Goal: Entertainment & Leisure: Consume media (video, audio)

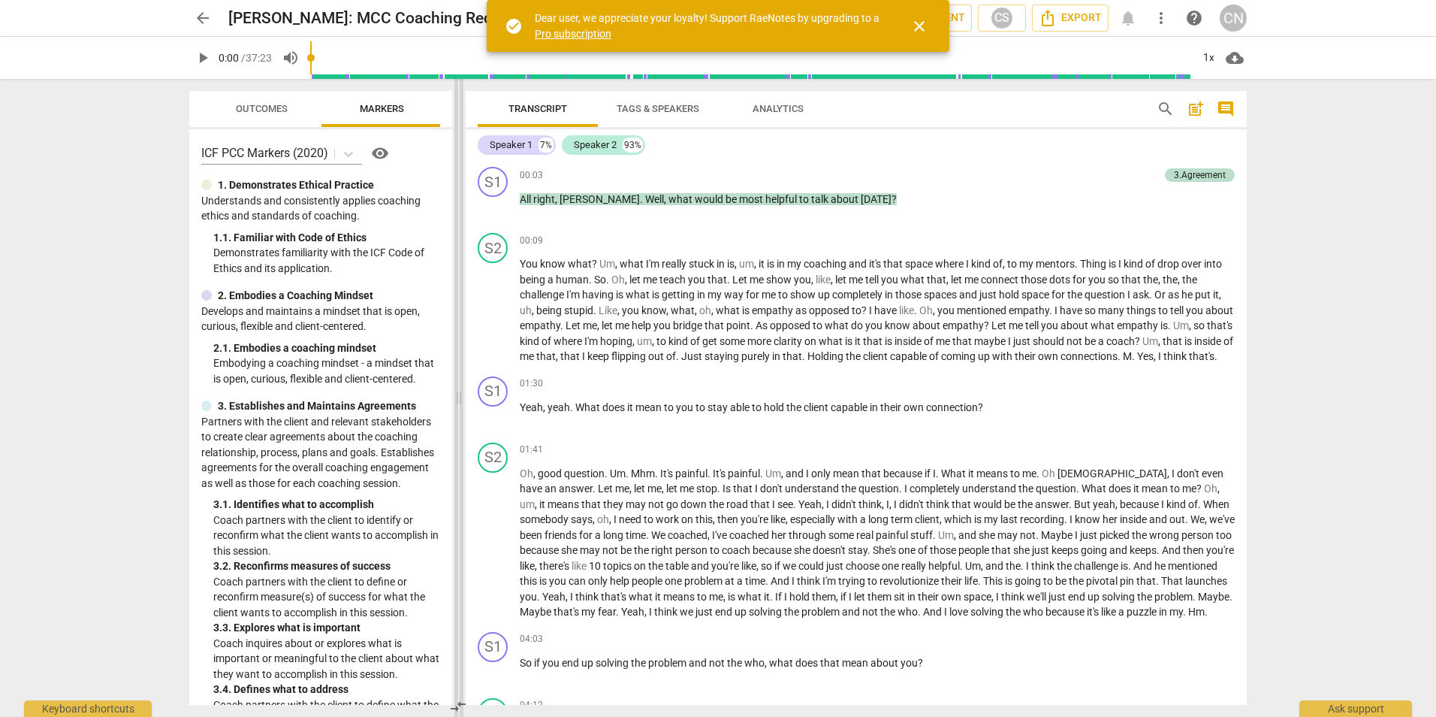
drag, startPoint x: 722, startPoint y: 369, endPoint x: 462, endPoint y: 406, distance: 262.5
click at [462, 406] on span at bounding box center [458, 398] width 9 height 638
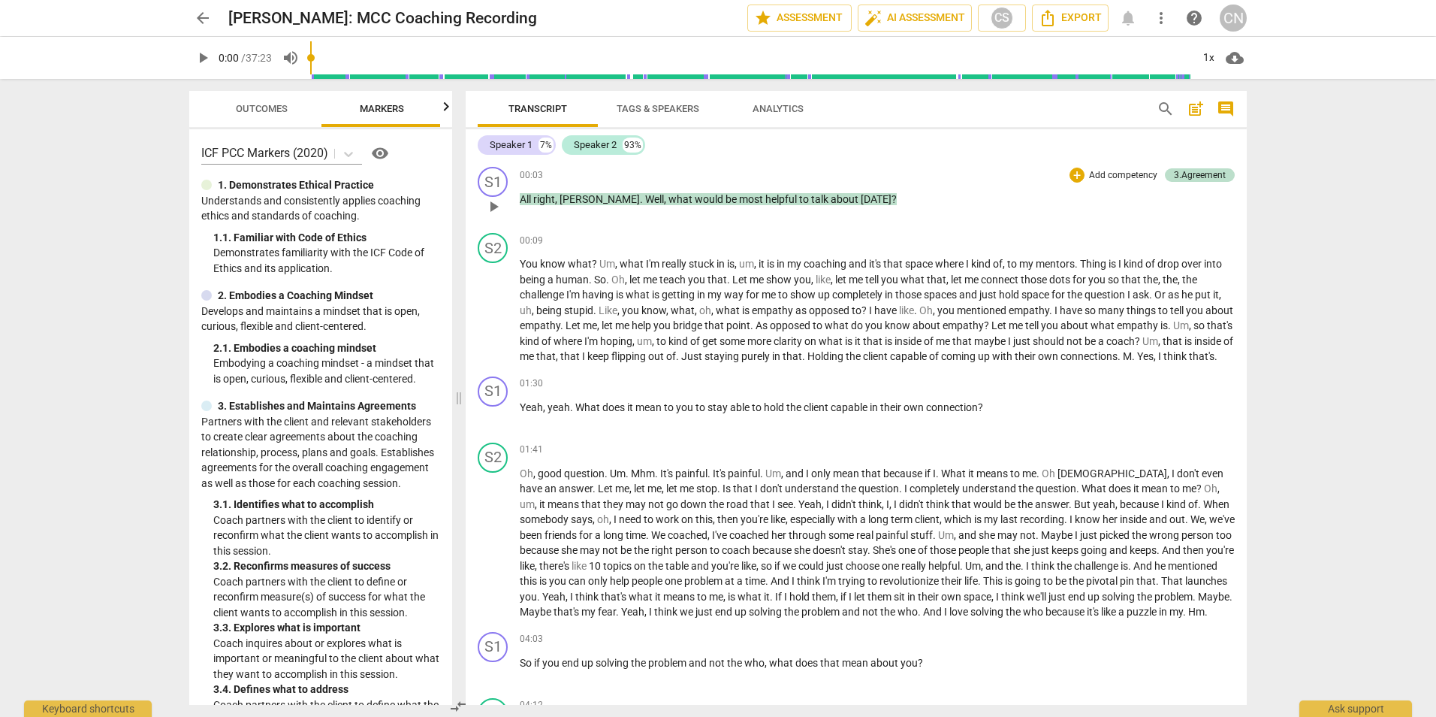
click at [493, 212] on span "play_arrow" at bounding box center [494, 207] width 18 height 18
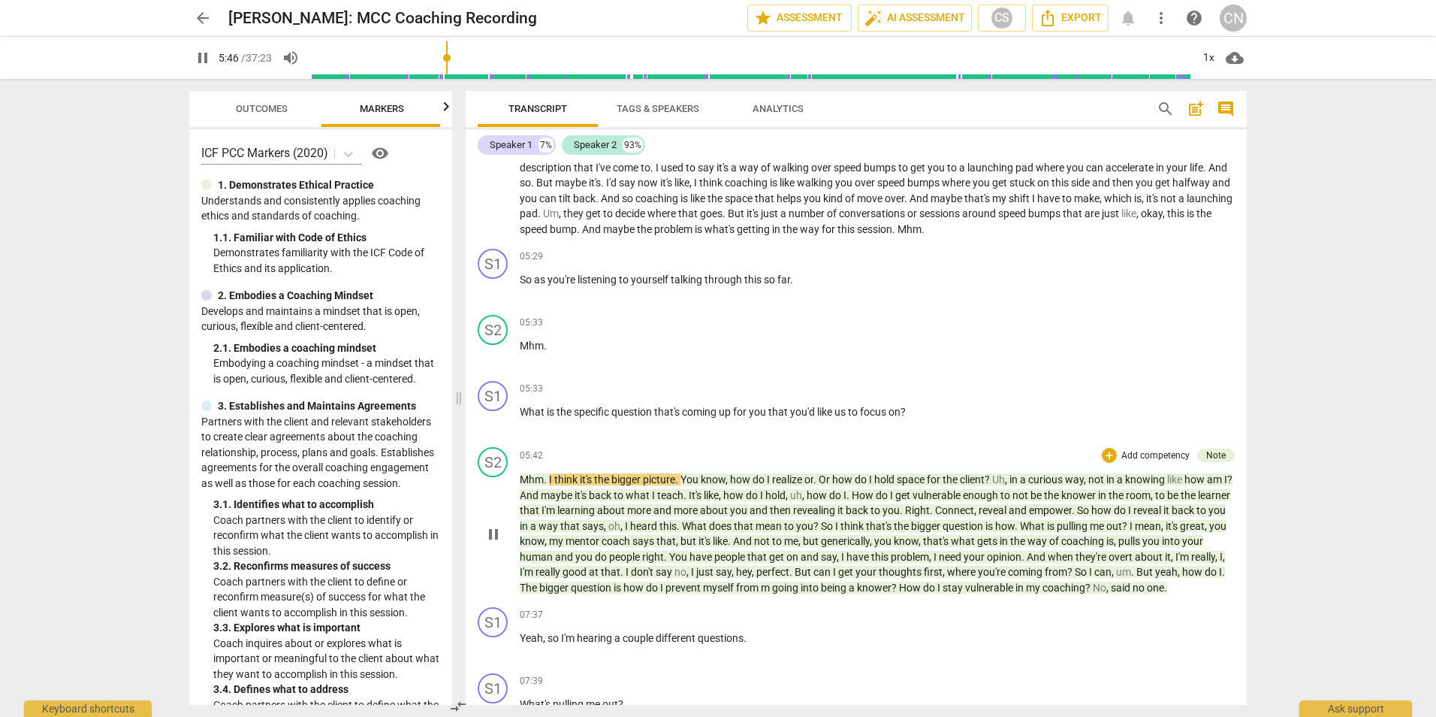
click at [491, 543] on span "pause" at bounding box center [494, 534] width 18 height 18
click at [494, 543] on span "play_arrow" at bounding box center [494, 534] width 18 height 18
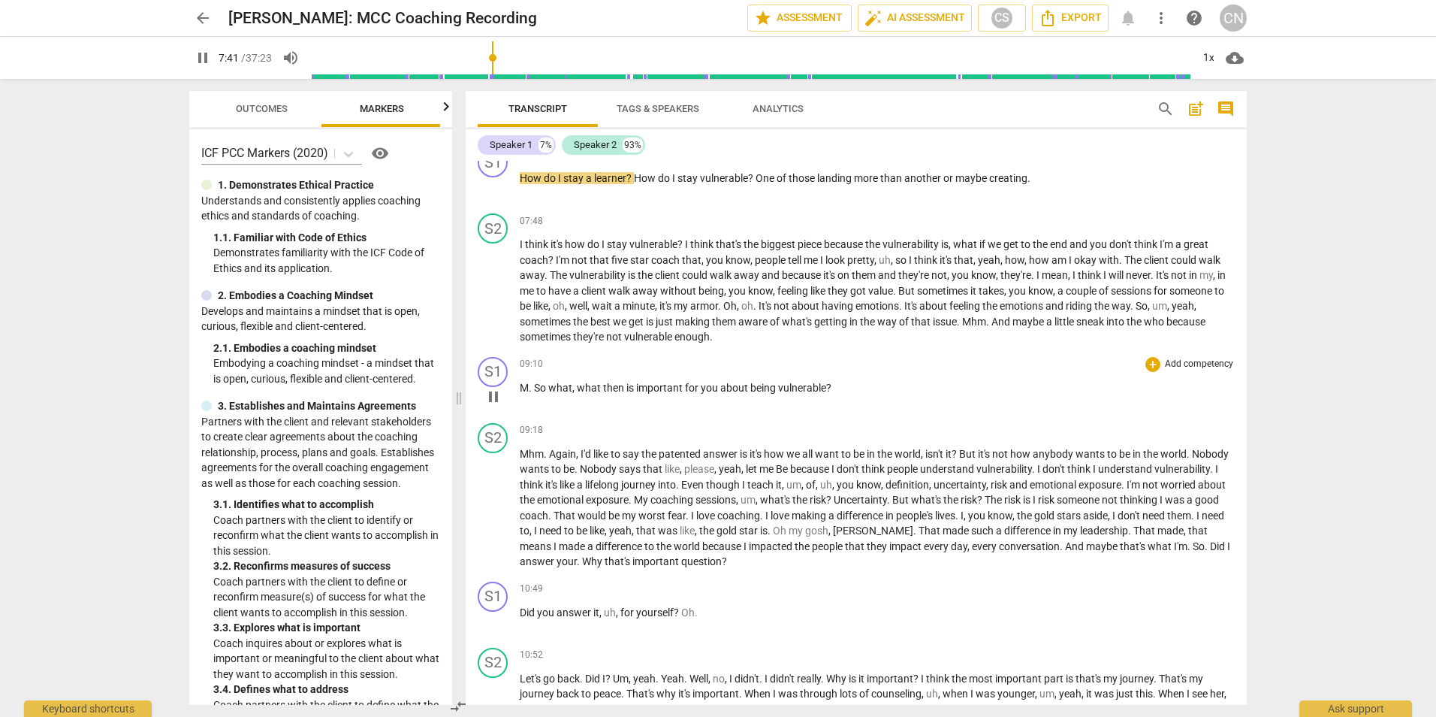
scroll to position [1175, 0]
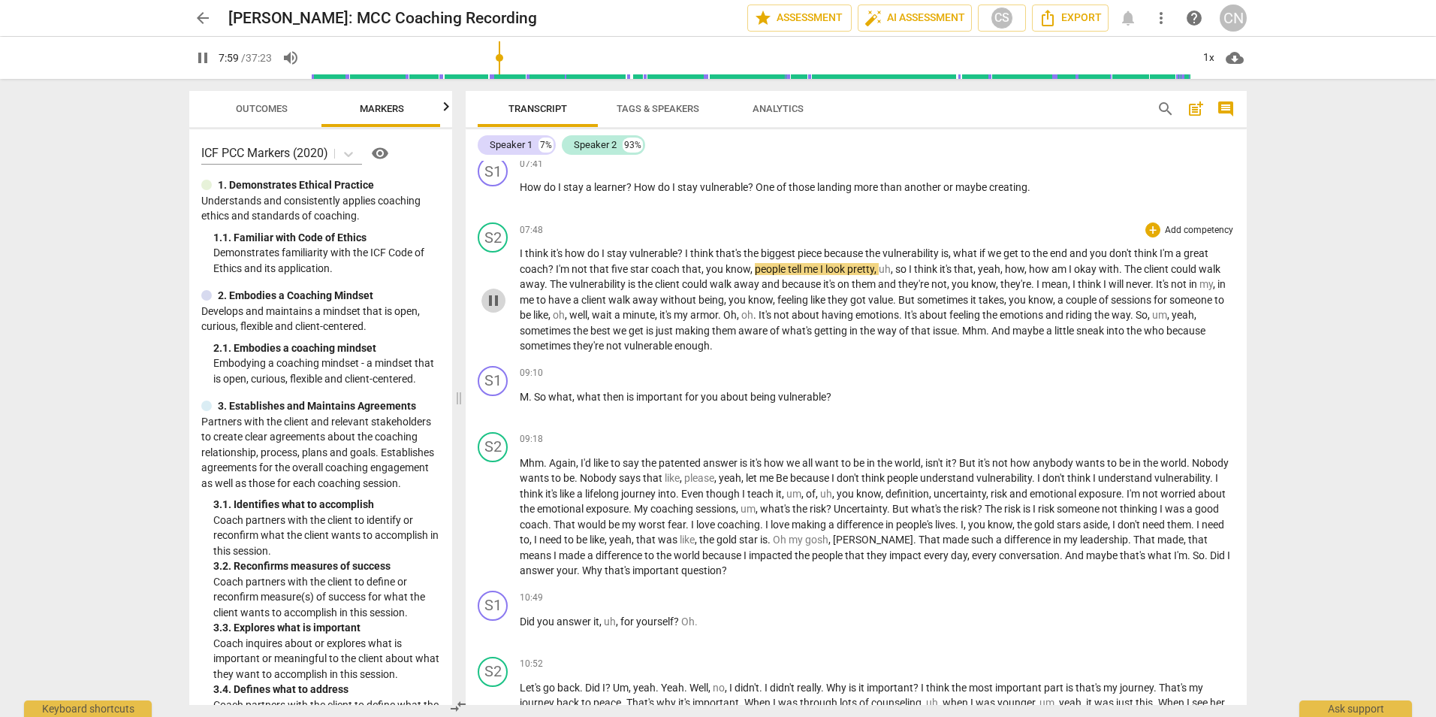
click at [493, 309] on span "pause" at bounding box center [494, 300] width 18 height 18
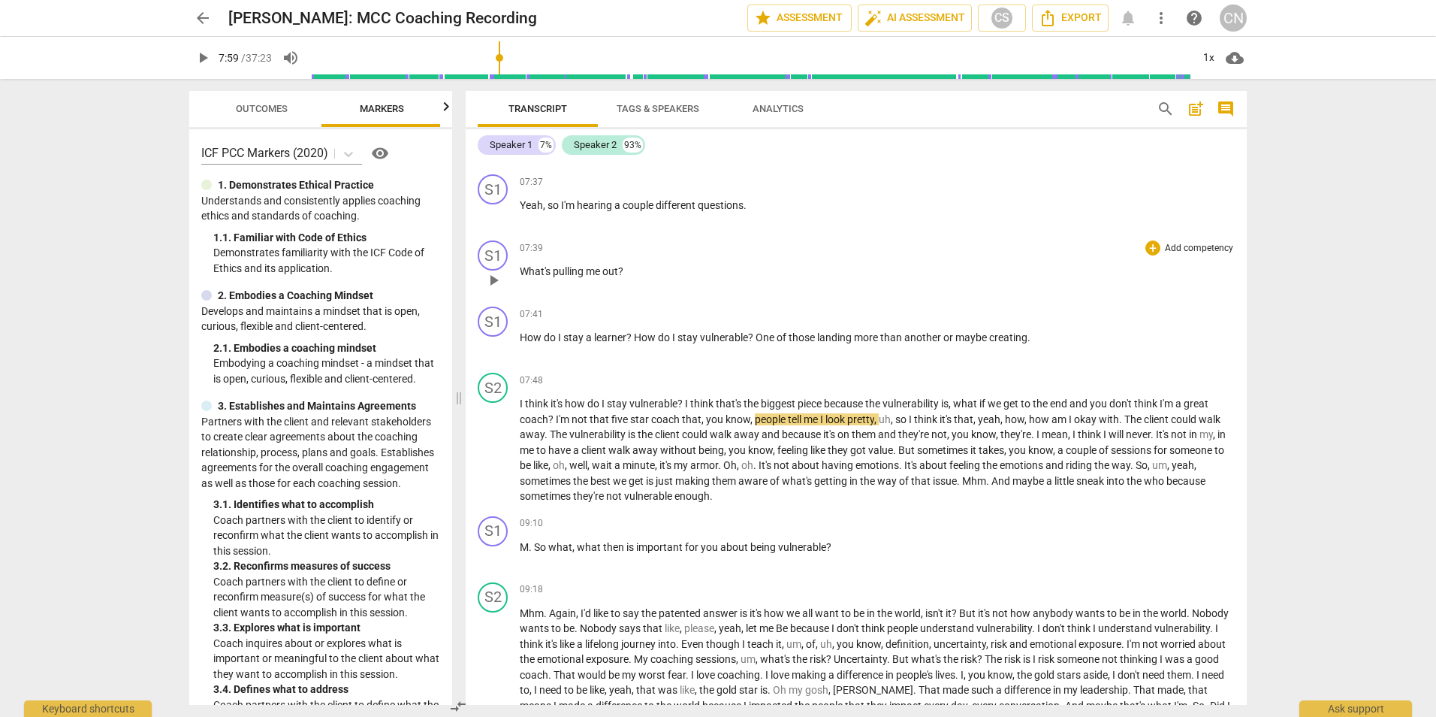
scroll to position [950, 0]
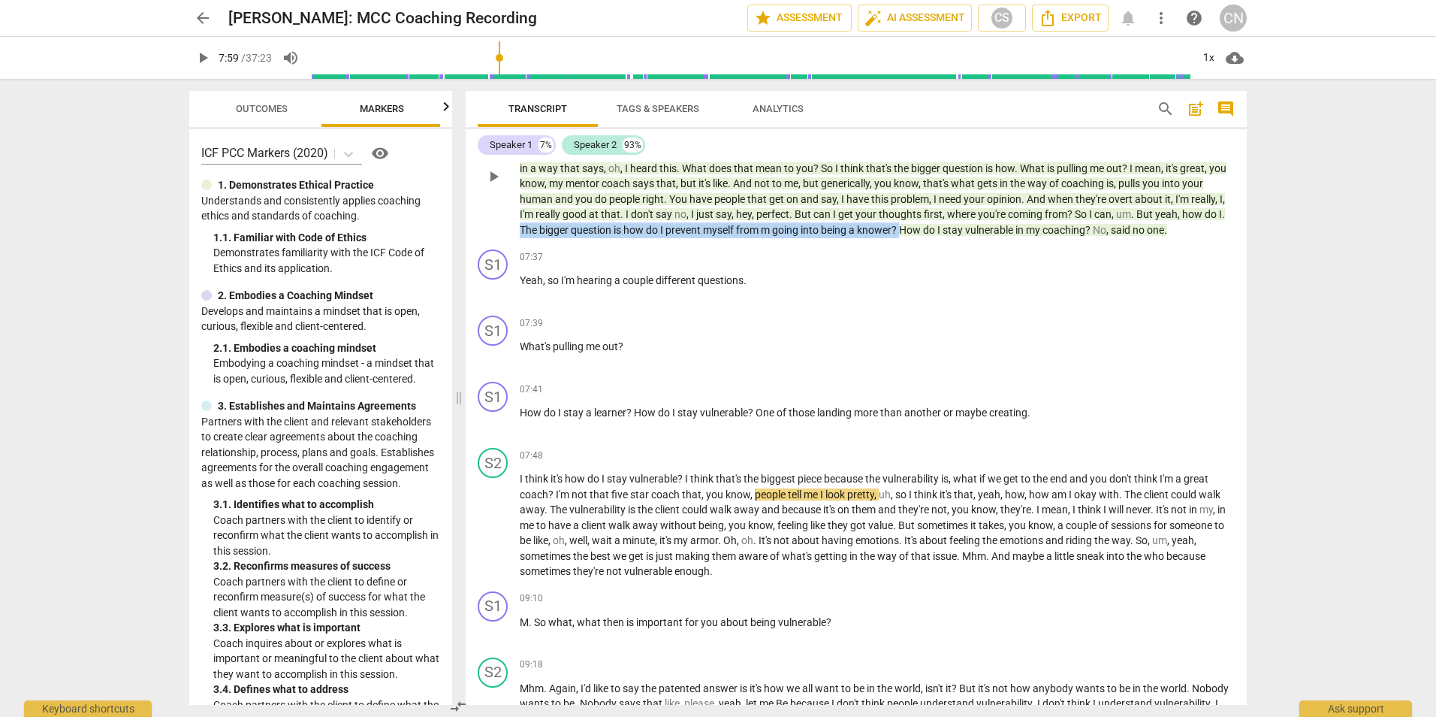
drag, startPoint x: 591, startPoint y: 261, endPoint x: 975, endPoint y: 263, distance: 383.9
click at [975, 237] on p "Mhm . I think it's the bigger picture . You know , how do I realize or . Or how…" at bounding box center [877, 175] width 715 height 123
click at [491, 535] on span "play_arrow" at bounding box center [494, 526] width 18 height 18
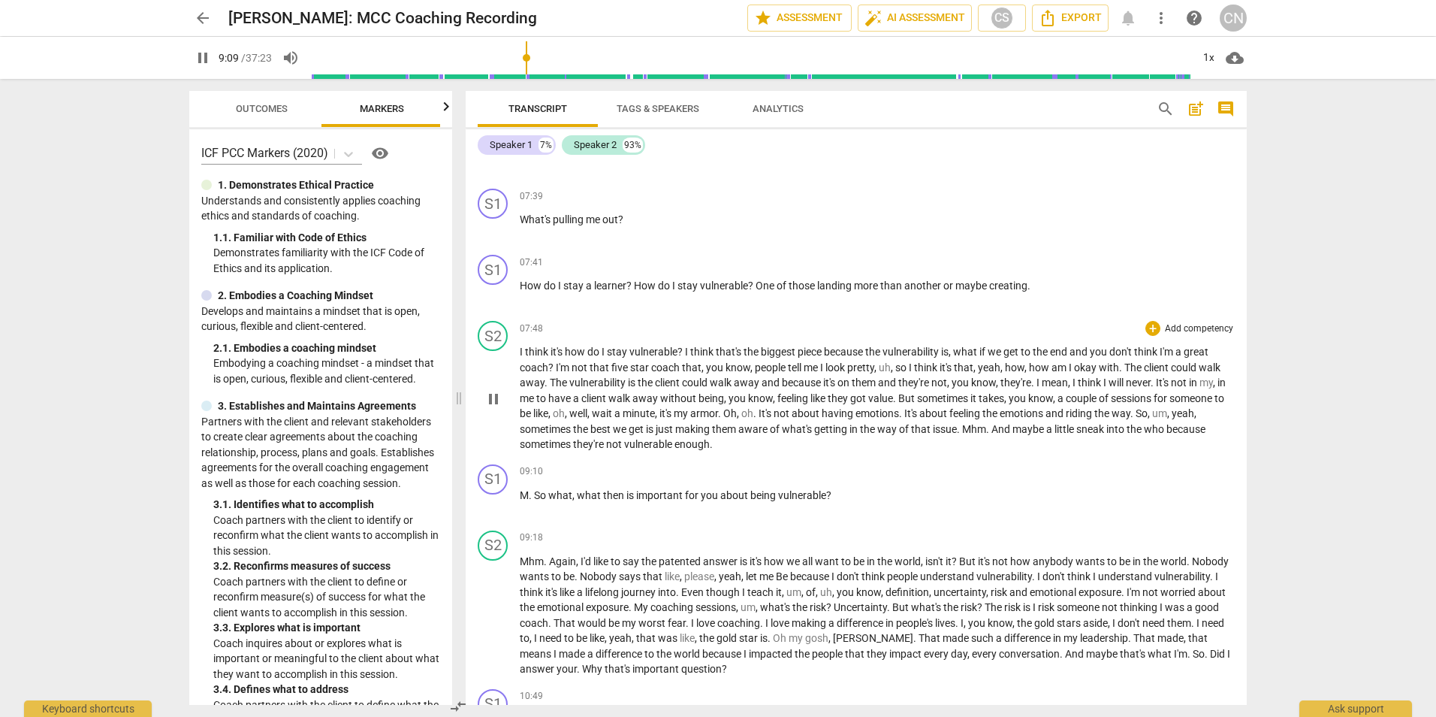
scroll to position [1175, 0]
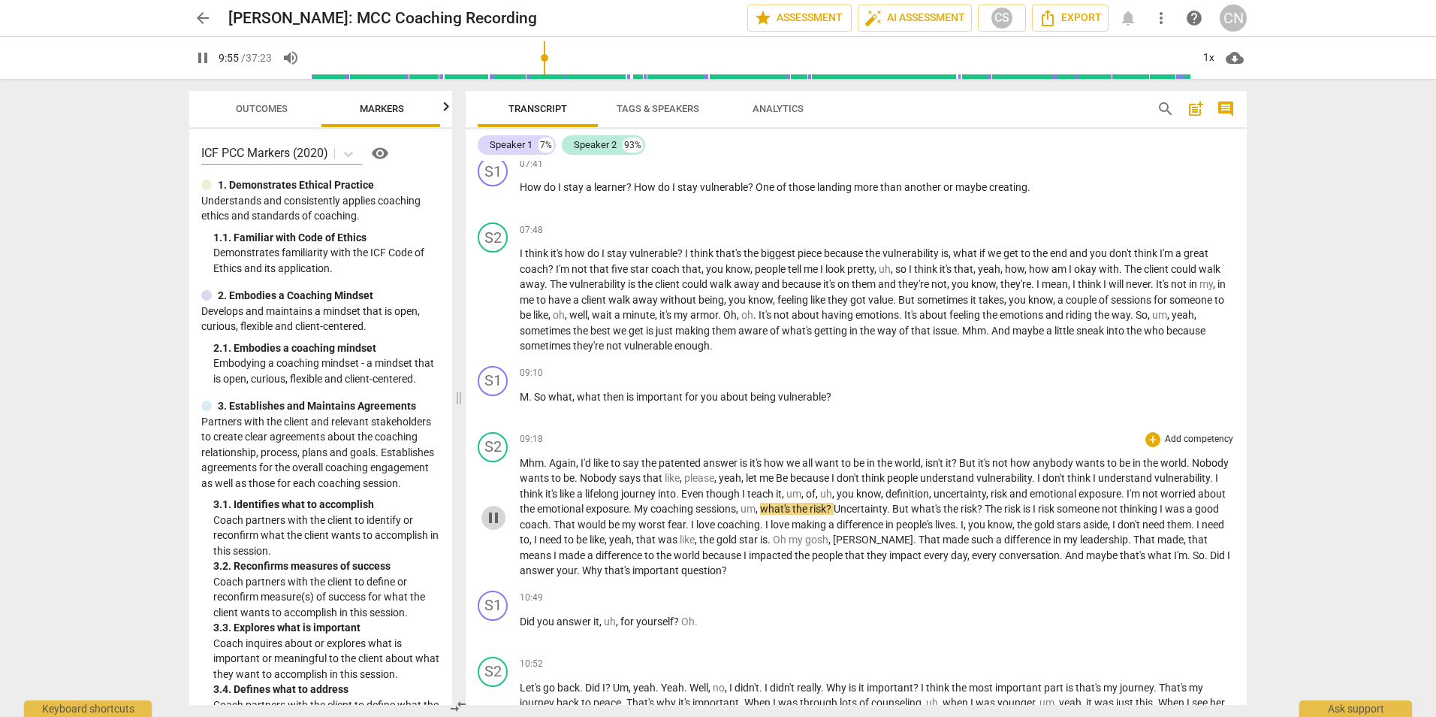
click at [496, 527] on span "pause" at bounding box center [494, 518] width 18 height 18
click at [1143, 500] on span "I'm" at bounding box center [1135, 494] width 16 height 12
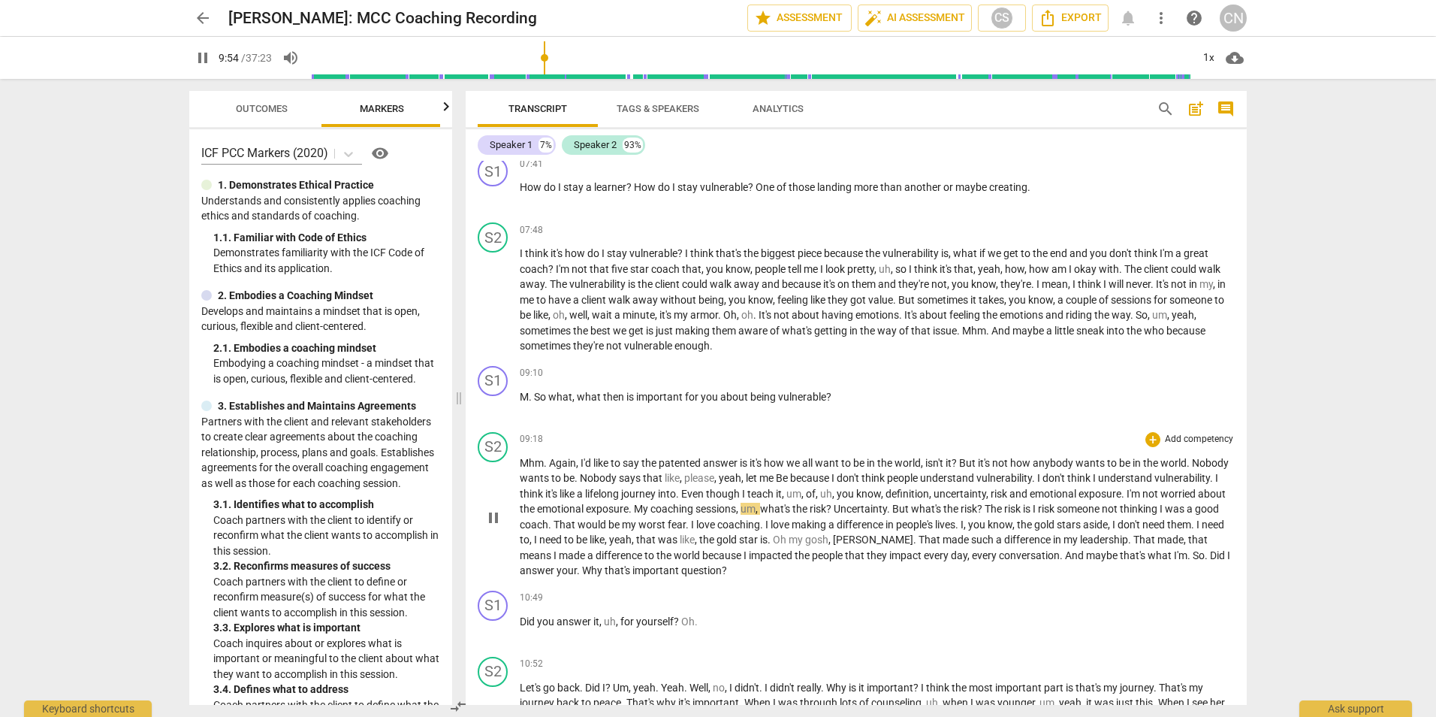
click at [492, 527] on span "pause" at bounding box center [494, 518] width 18 height 18
click at [1188, 561] on span "." at bounding box center [1190, 555] width 5 height 12
click at [539, 578] on p "Mhm . Again , I'd like to say the patented answer is it's how we all want to be…" at bounding box center [877, 516] width 715 height 123
click at [1193, 561] on span "So" at bounding box center [1199, 555] width 12 height 12
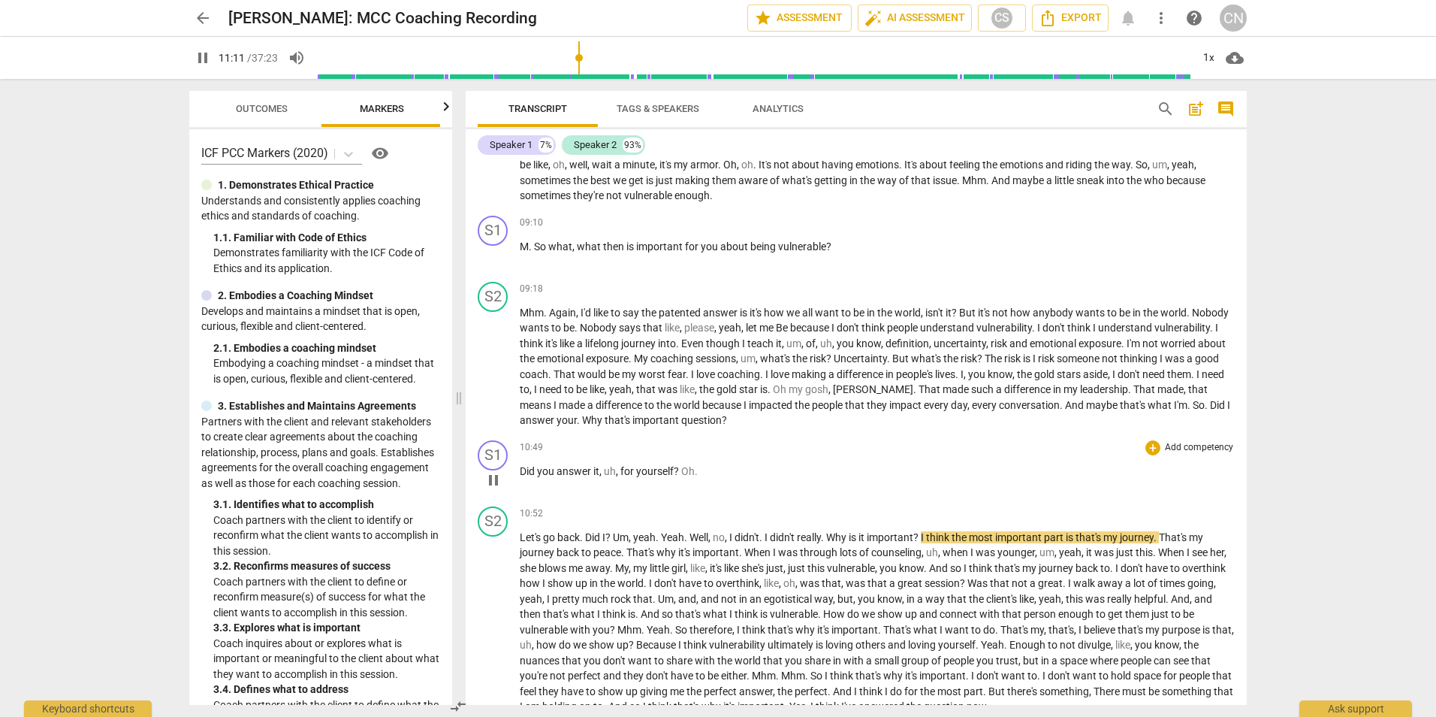
scroll to position [1400, 0]
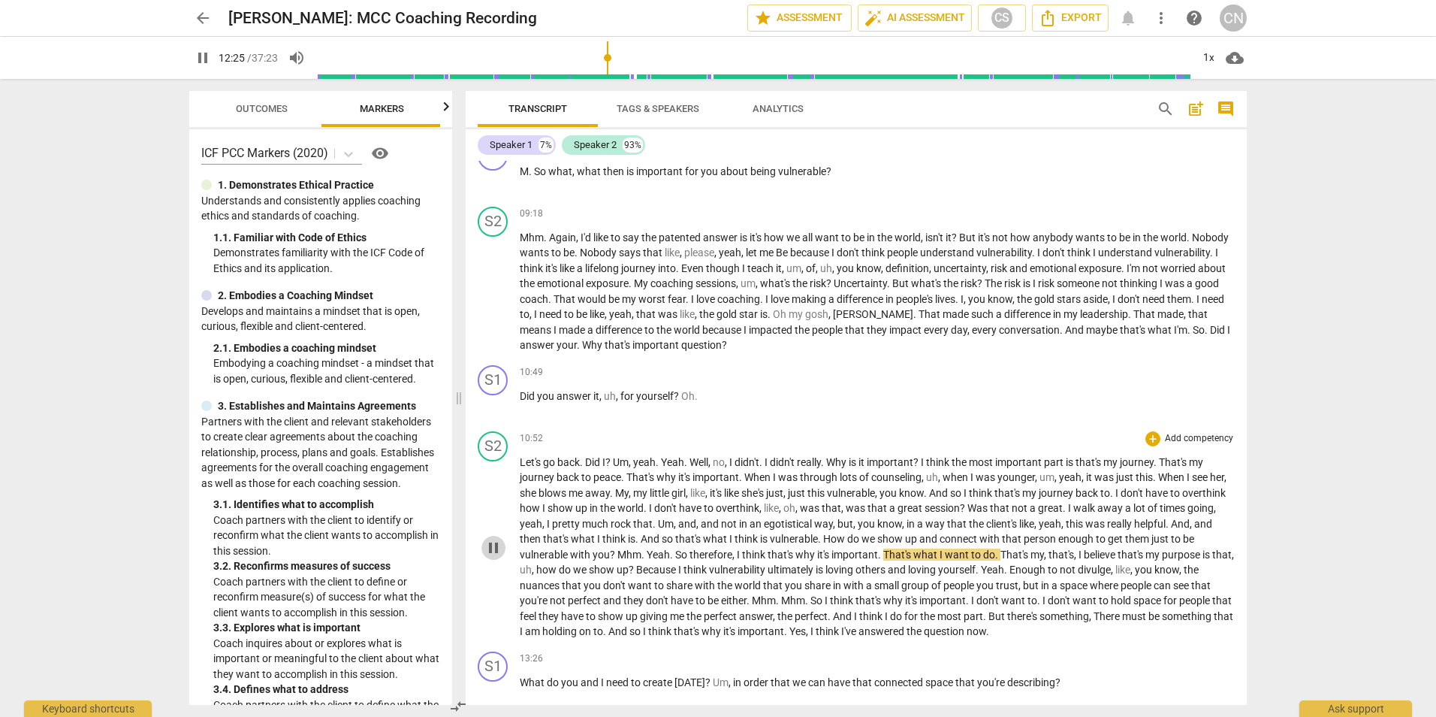
click at [494, 557] on span "pause" at bounding box center [494, 548] width 18 height 18
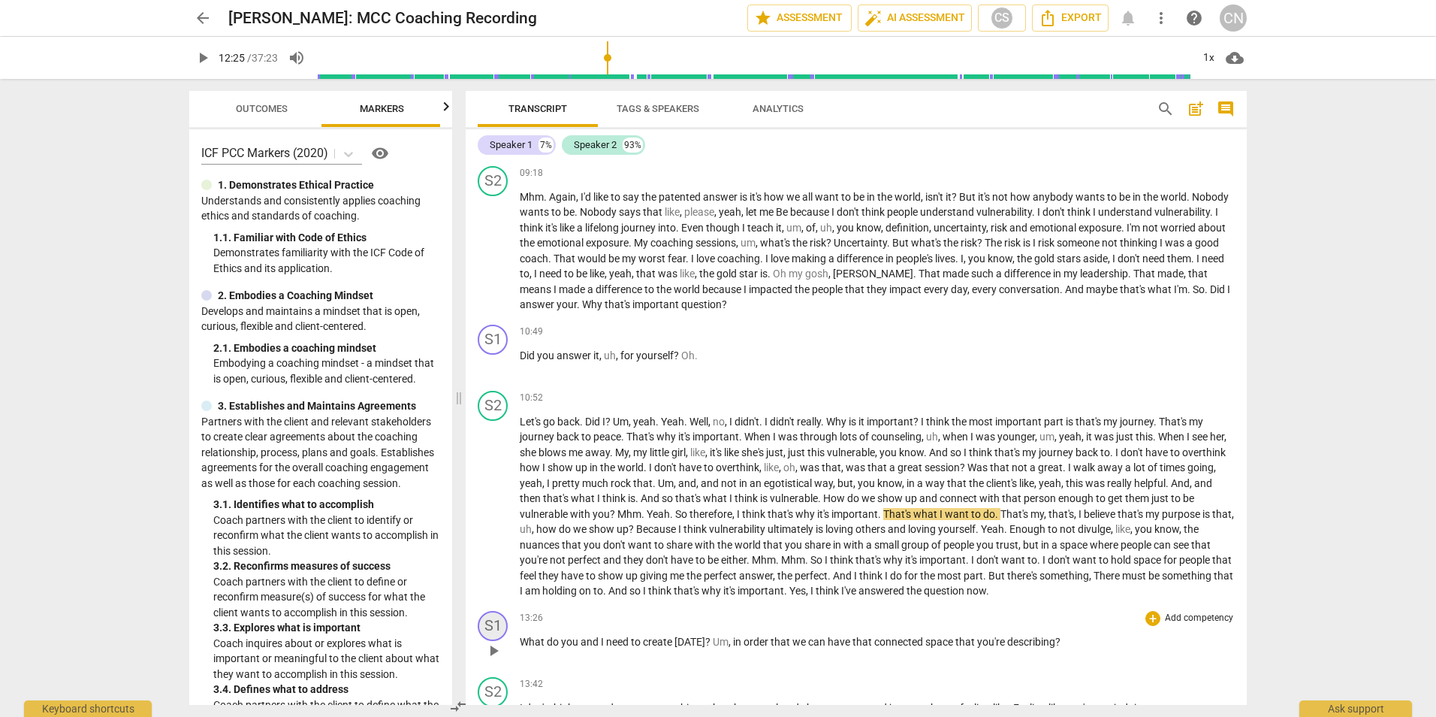
scroll to position [1475, 0]
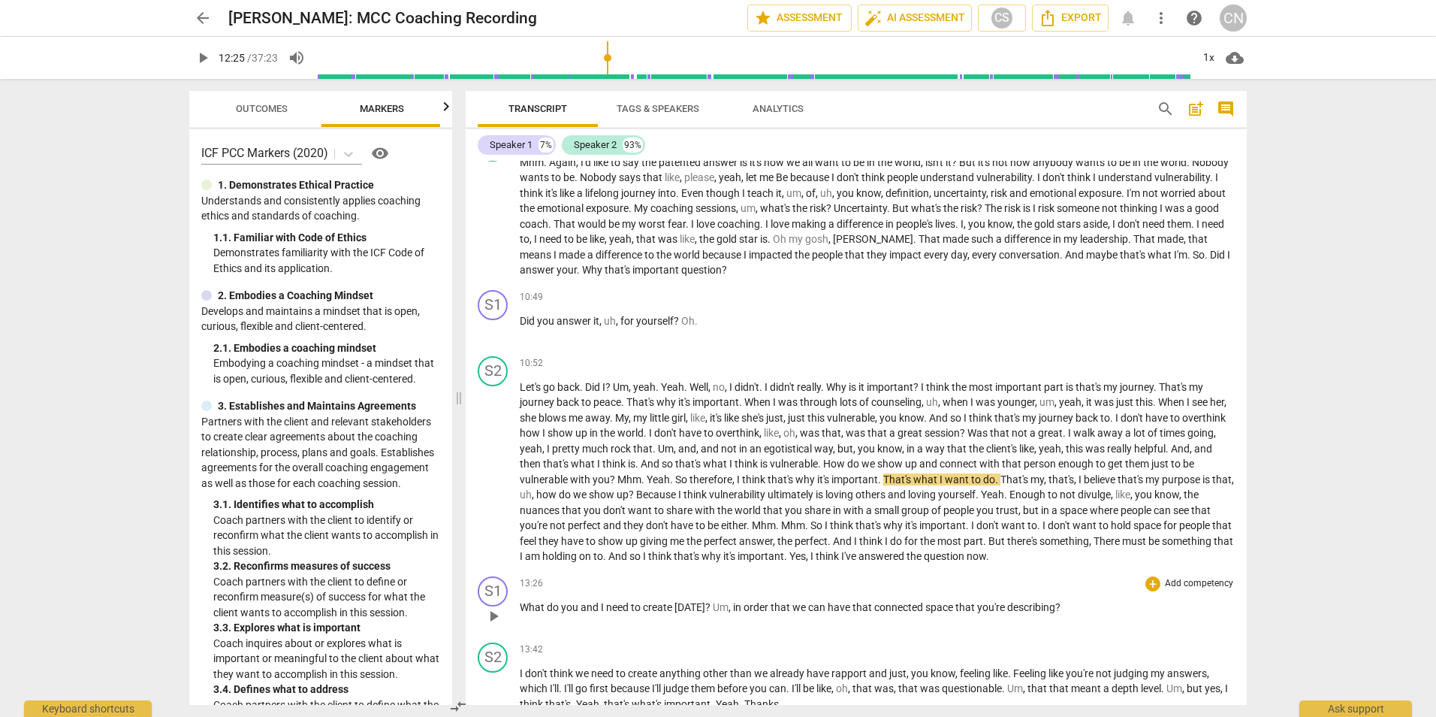
click at [499, 625] on span "play_arrow" at bounding box center [494, 616] width 18 height 18
click at [499, 625] on span "pause" at bounding box center [494, 616] width 18 height 18
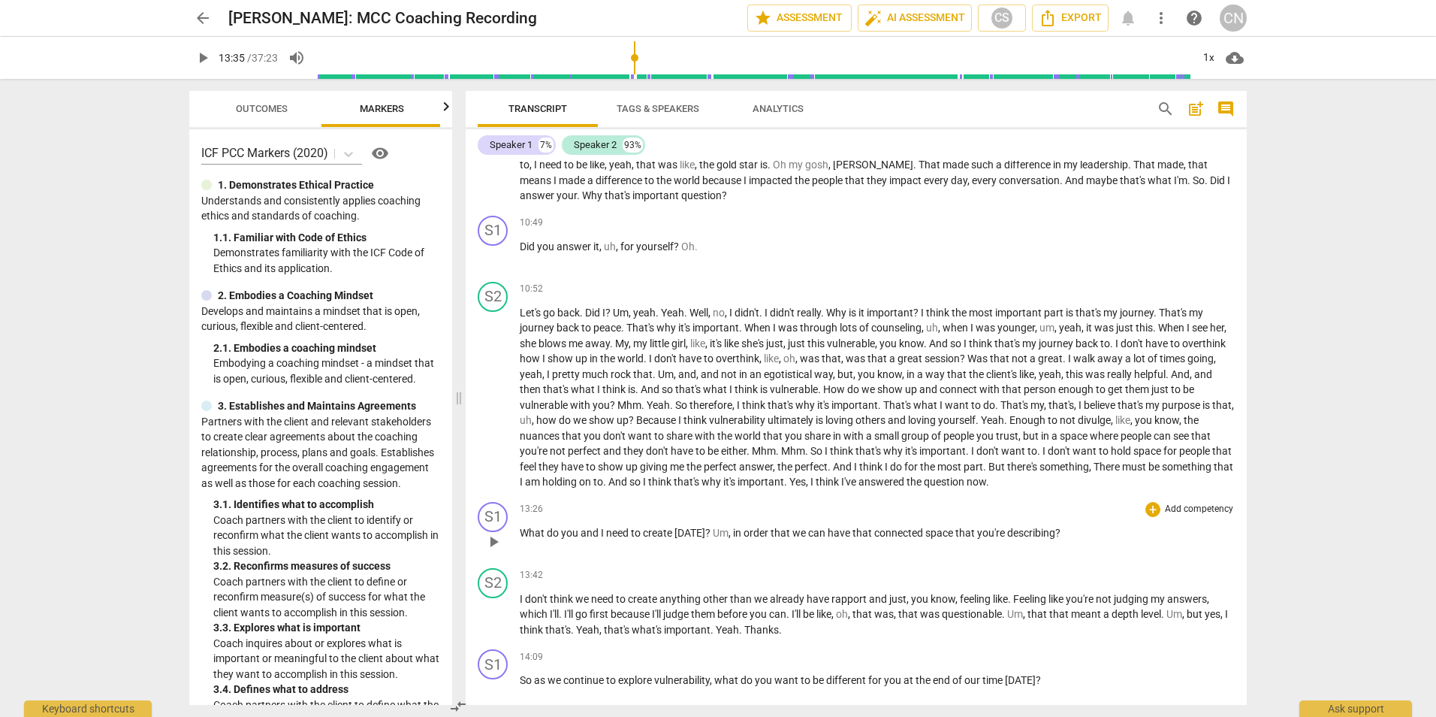
scroll to position [1550, 0]
click at [493, 624] on span "play_arrow" at bounding box center [494, 614] width 18 height 18
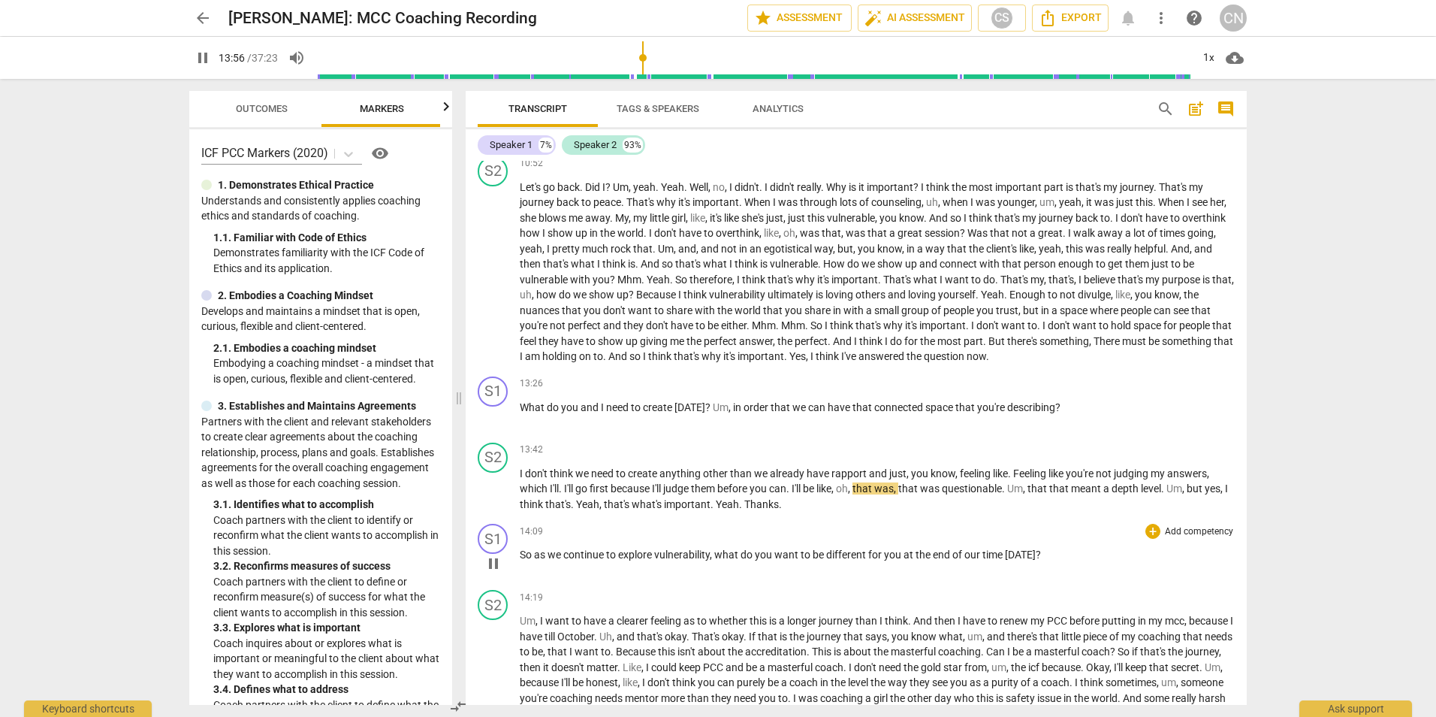
scroll to position [1701, 0]
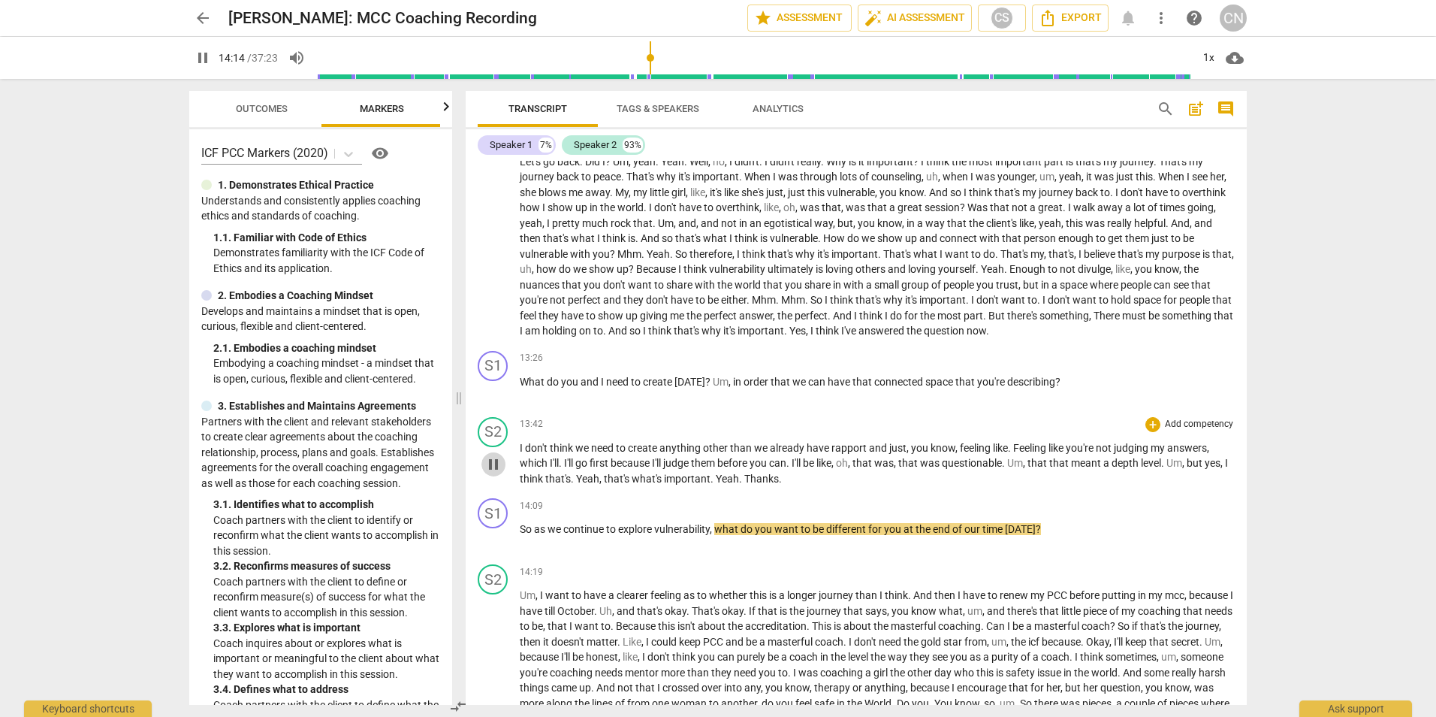
click at [486, 476] on button "pause" at bounding box center [494, 464] width 24 height 24
type input "855"
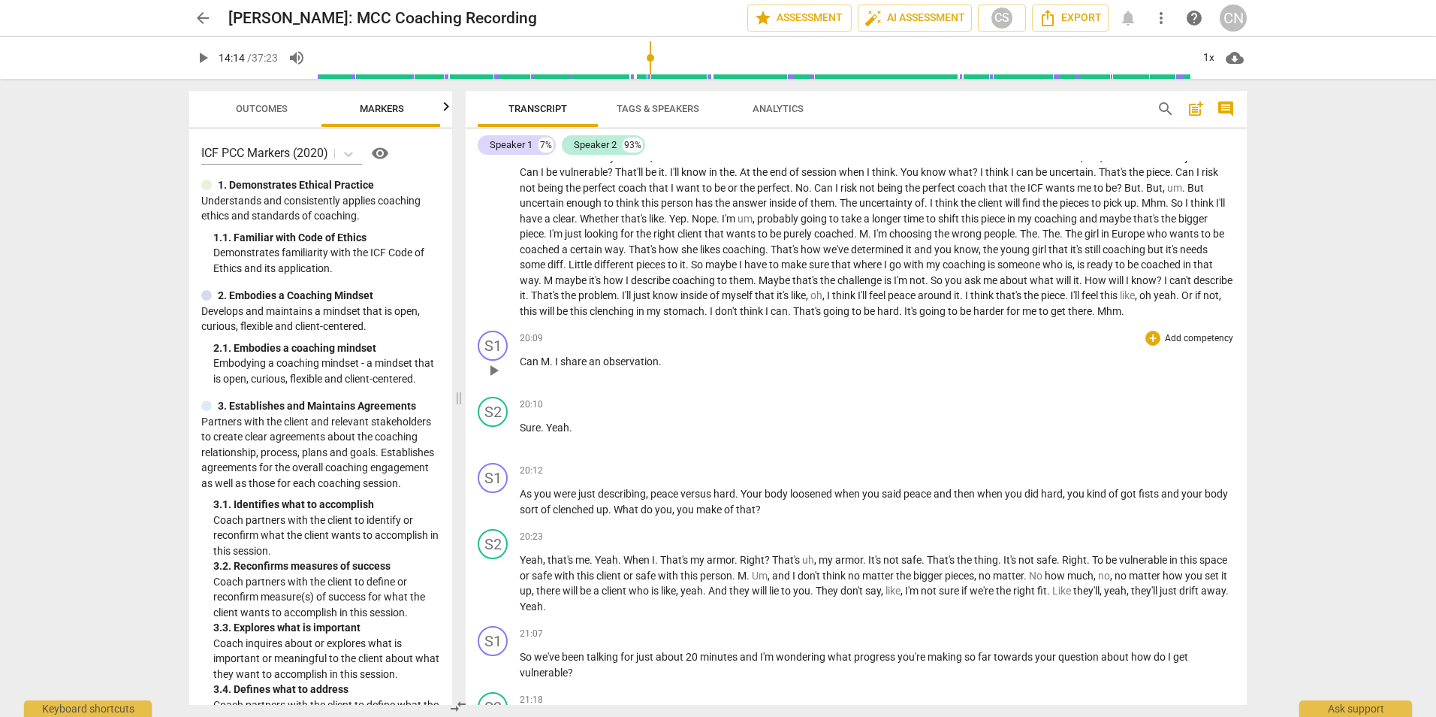
scroll to position [2527, 0]
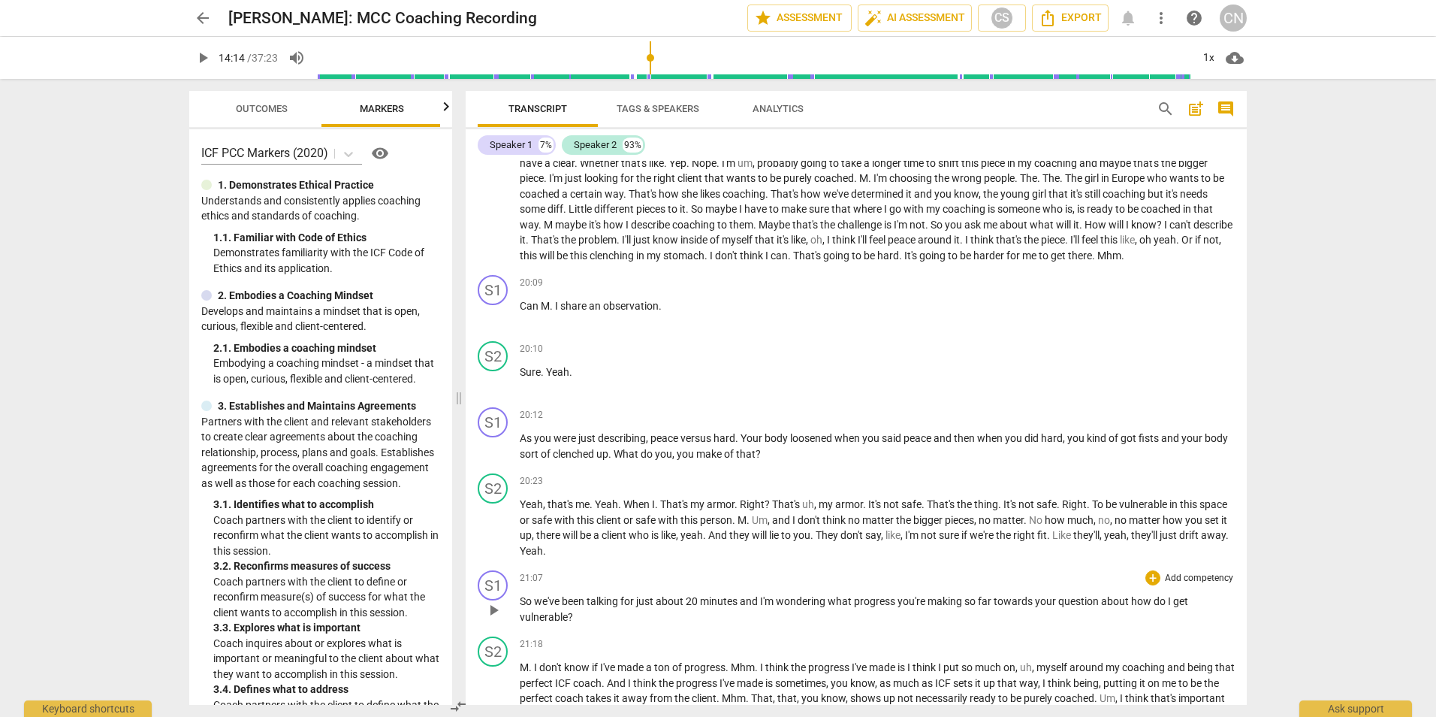
click at [589, 624] on p "So we've been talking for just about 20 minutes and I'm wondering what progress…" at bounding box center [877, 608] width 715 height 31
